Goal: Navigation & Orientation: Find specific page/section

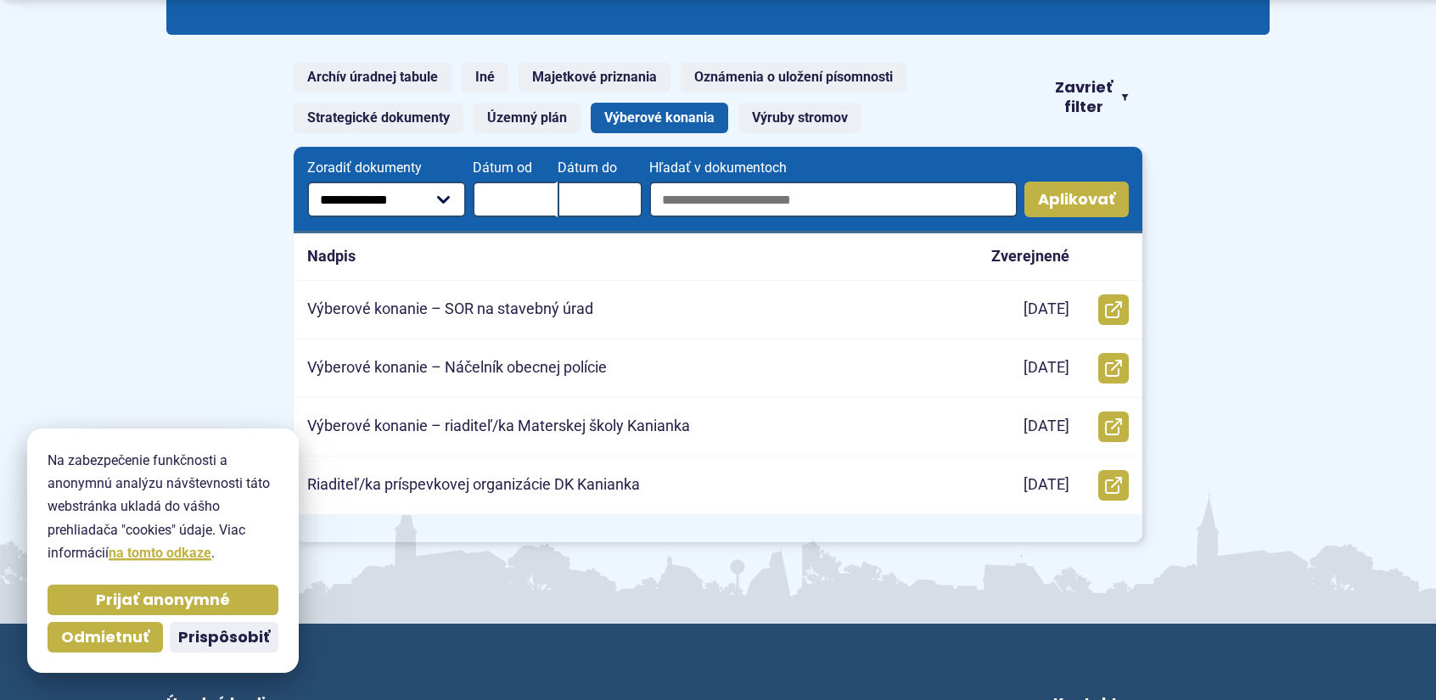
scroll to position [340, 0]
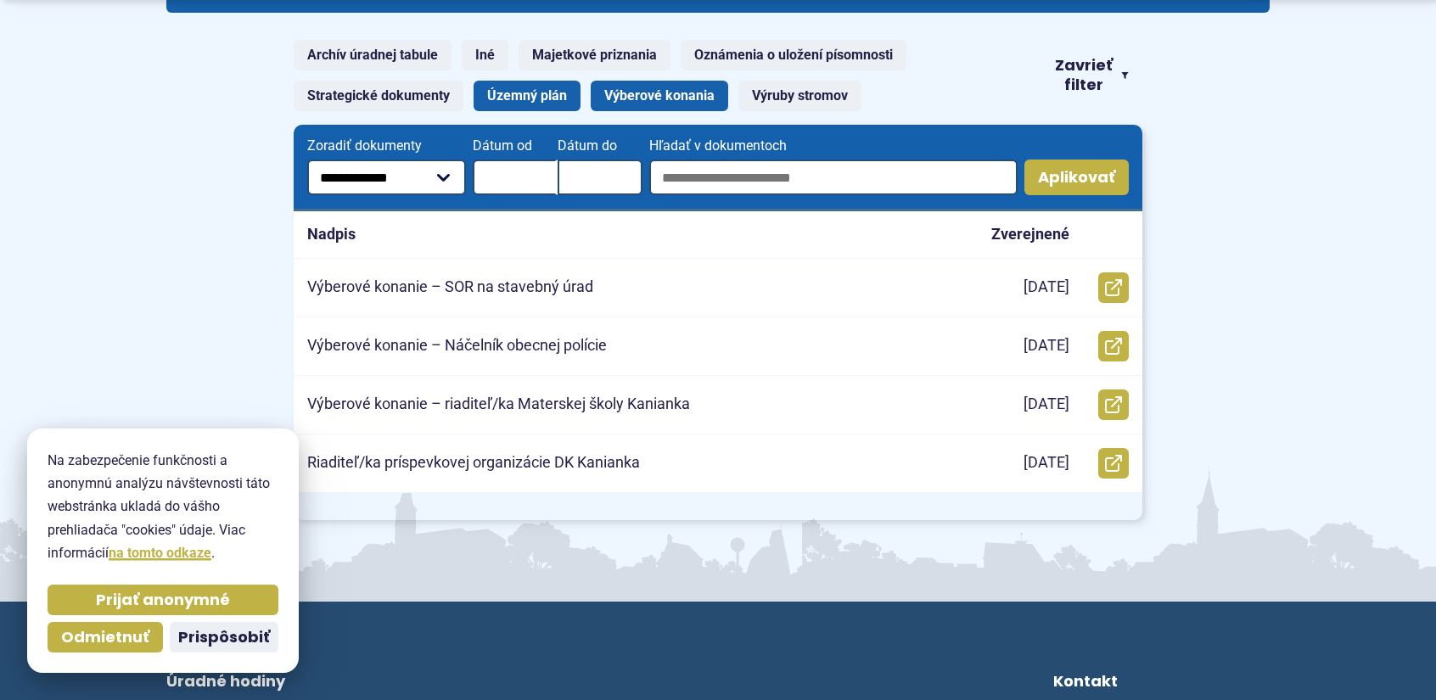
click at [504, 102] on link "Územný plán" at bounding box center [527, 96] width 107 height 31
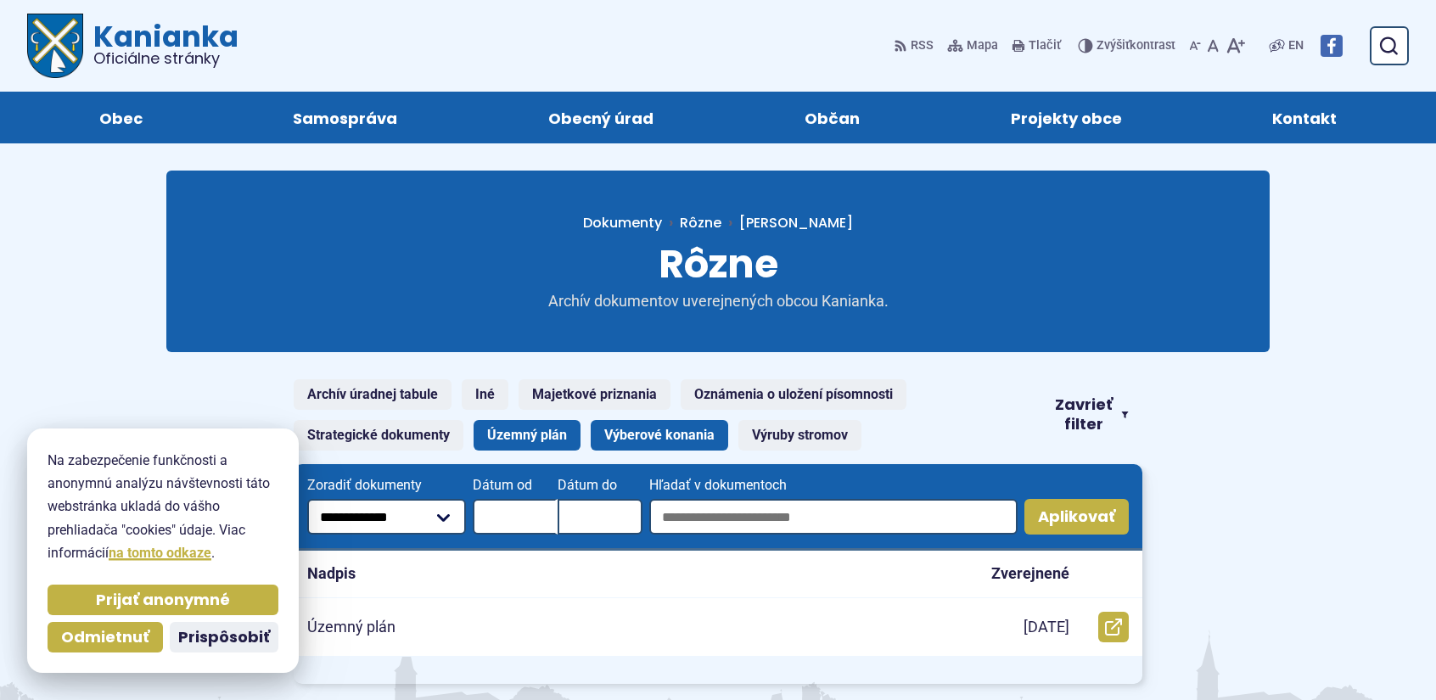
click at [654, 434] on link "Výberové konania" at bounding box center [660, 435] width 138 height 31
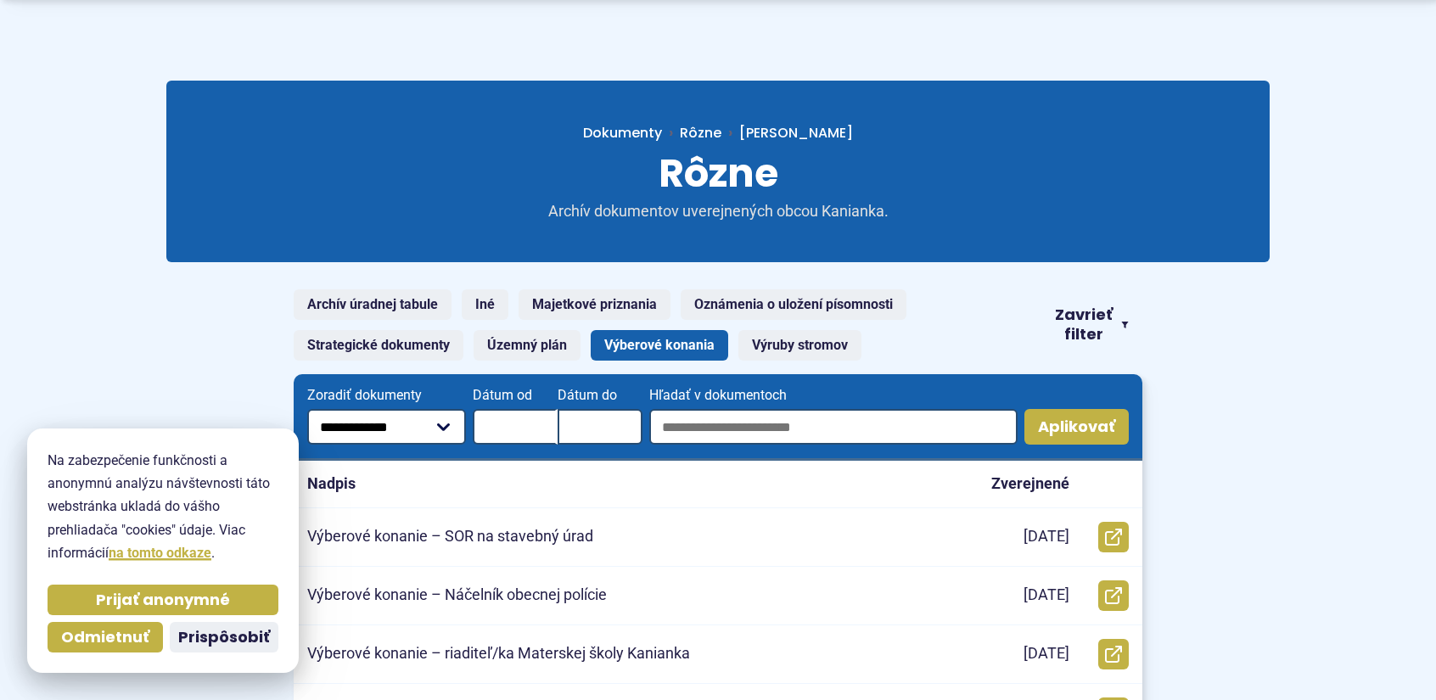
scroll to position [255, 0]
